Goal: Transaction & Acquisition: Obtain resource

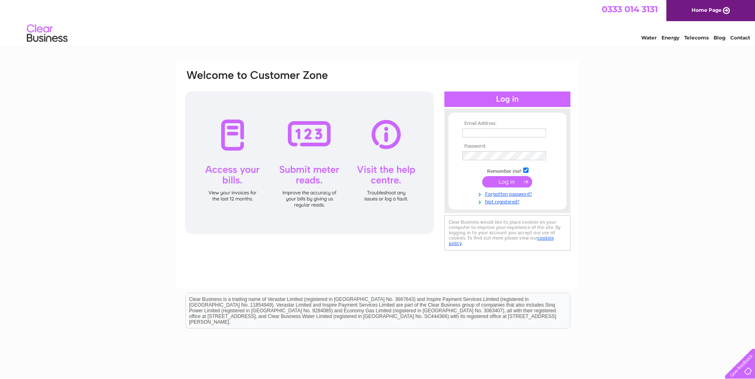
type input "[PERSON_NAME][EMAIL_ADDRESS][PERSON_NAME][DOMAIN_NAME]"
click at [497, 181] on input "submit" at bounding box center [507, 181] width 50 height 11
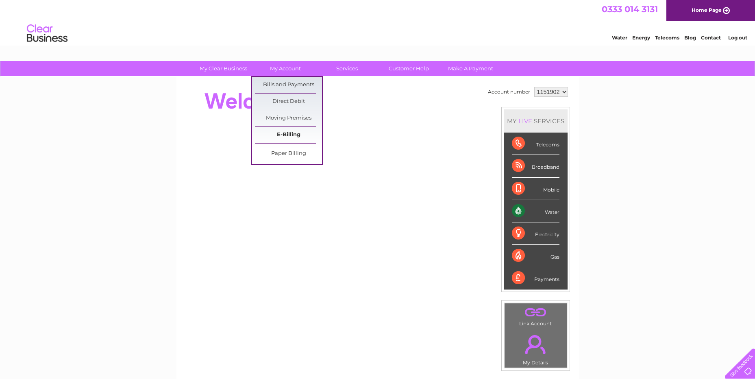
click at [283, 135] on link "E-Billing" at bounding box center [288, 135] width 67 height 16
click at [283, 83] on link "Bills and Payments" at bounding box center [288, 85] width 67 height 16
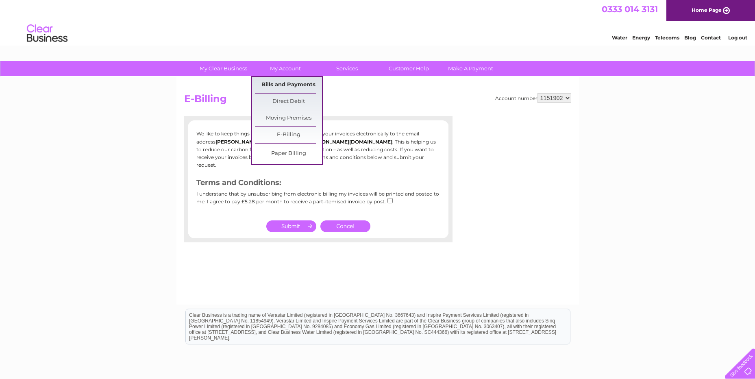
click at [286, 84] on link "Bills and Payments" at bounding box center [288, 85] width 67 height 16
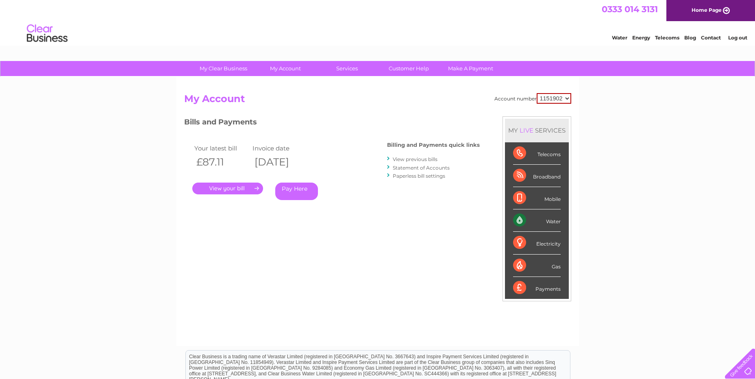
drag, startPoint x: 223, startPoint y: 187, endPoint x: 194, endPoint y: 199, distance: 32.1
click at [223, 187] on link "." at bounding box center [227, 189] width 71 height 12
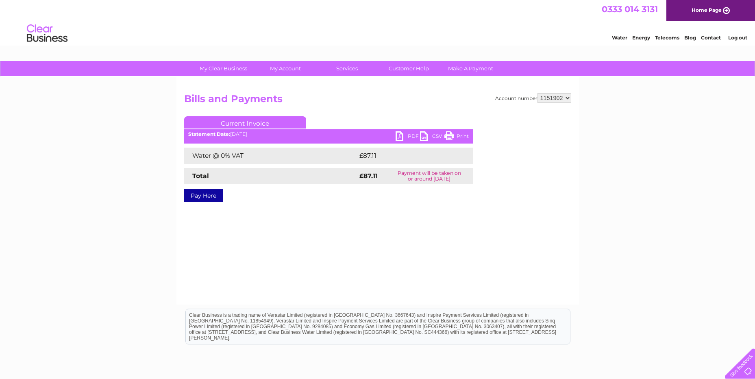
click at [409, 134] on link "PDF" at bounding box center [408, 137] width 24 height 12
click at [246, 120] on link "Current Invoice" at bounding box center [245, 122] width 122 height 12
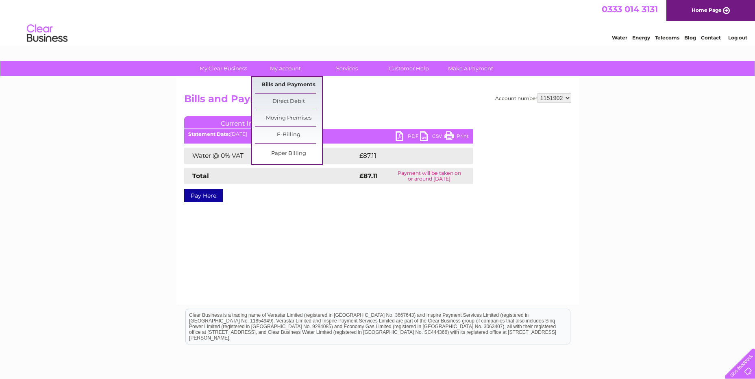
click at [279, 84] on link "Bills and Payments" at bounding box center [288, 85] width 67 height 16
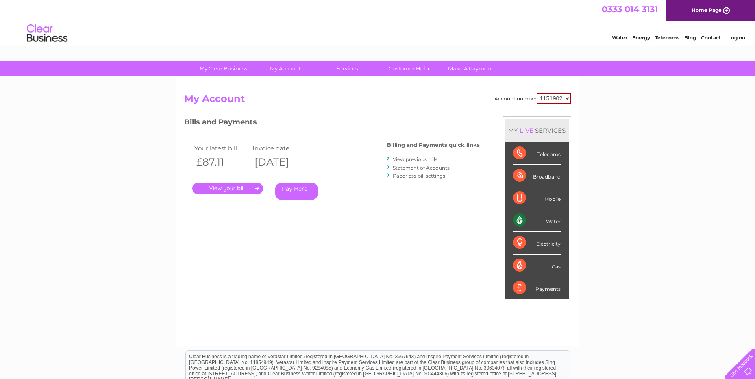
click at [423, 159] on link "View previous bills" at bounding box center [415, 159] width 45 height 6
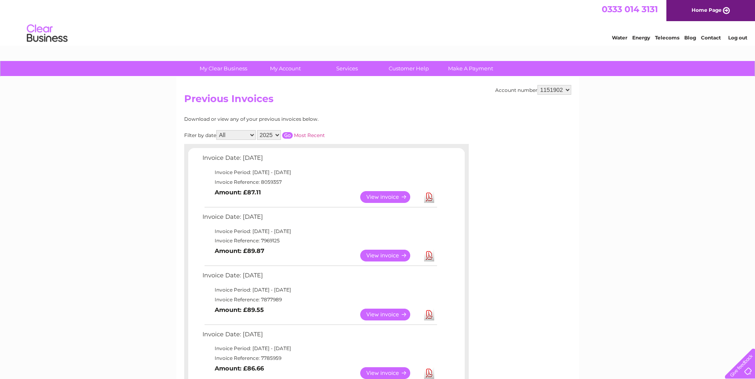
click at [428, 257] on link "Download" at bounding box center [429, 256] width 10 height 12
click at [427, 312] on link "Download" at bounding box center [429, 315] width 10 height 12
click at [428, 374] on link "Download" at bounding box center [429, 373] width 10 height 12
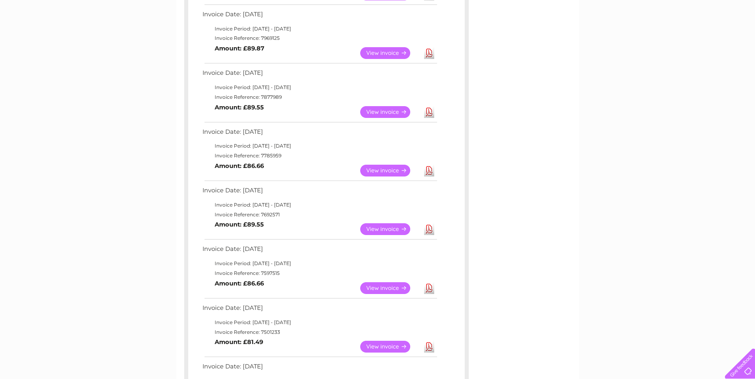
scroll to position [203, 0]
click at [433, 231] on link "Download" at bounding box center [429, 228] width 10 height 12
click at [429, 290] on link "Download" at bounding box center [429, 287] width 10 height 12
click at [429, 347] on link "Download" at bounding box center [429, 346] width 10 height 12
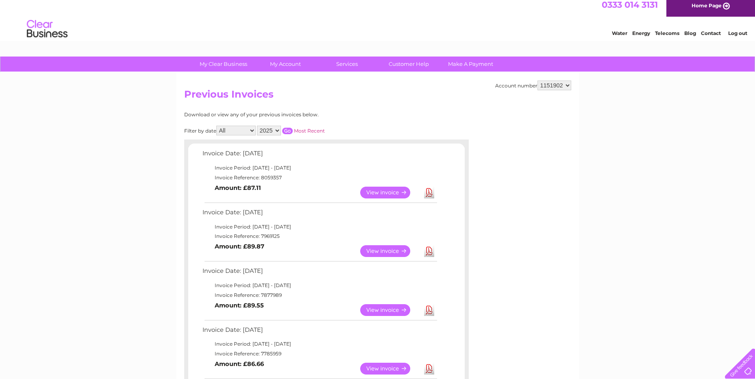
scroll to position [0, 0]
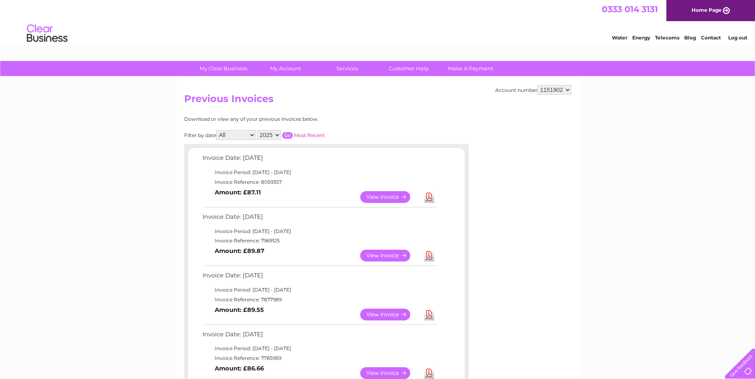
click at [730, 38] on link "Log out" at bounding box center [737, 38] width 19 height 6
